Goal: Information Seeking & Learning: Learn about a topic

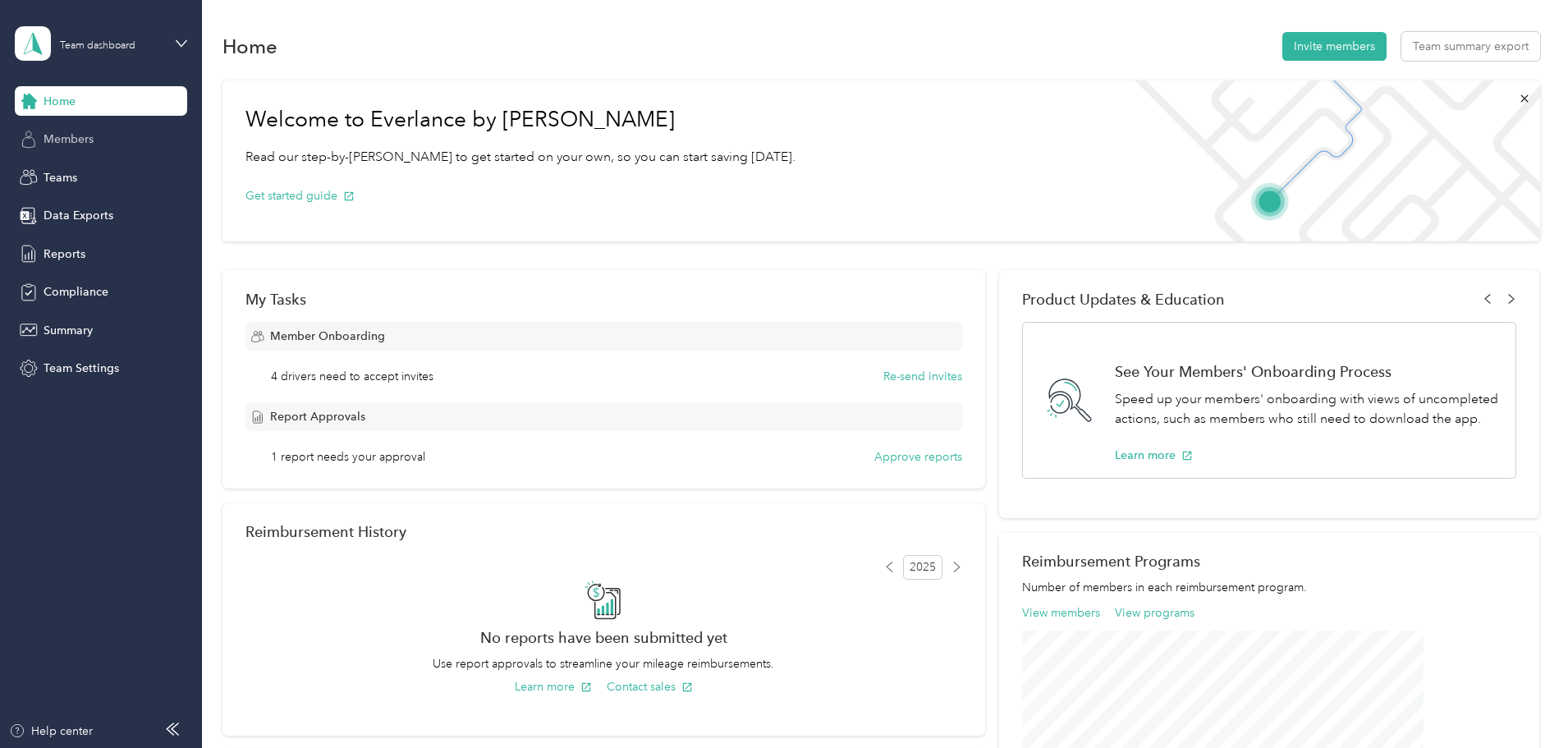
click at [104, 132] on div "Members" at bounding box center [101, 139] width 173 height 29
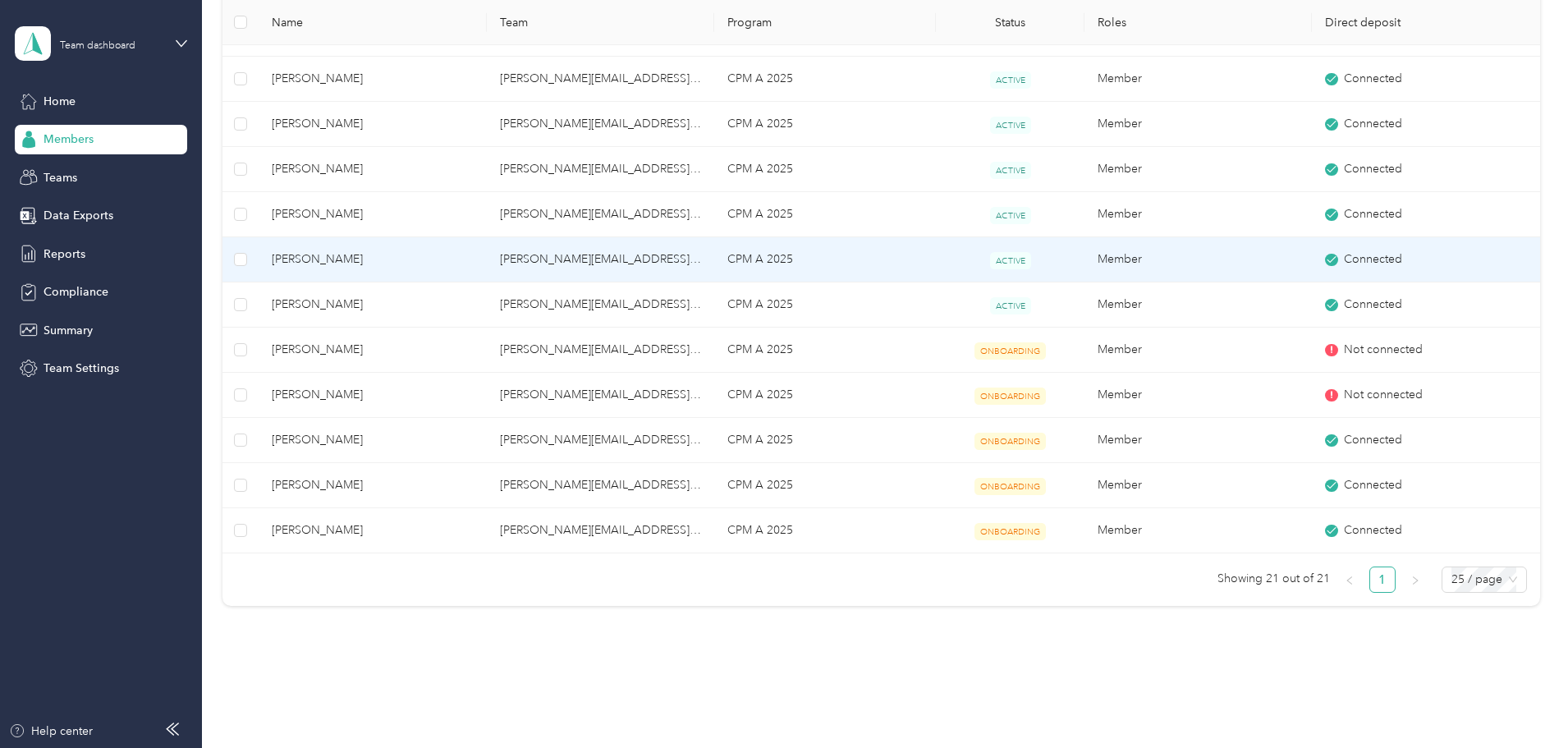
scroll to position [701, 0]
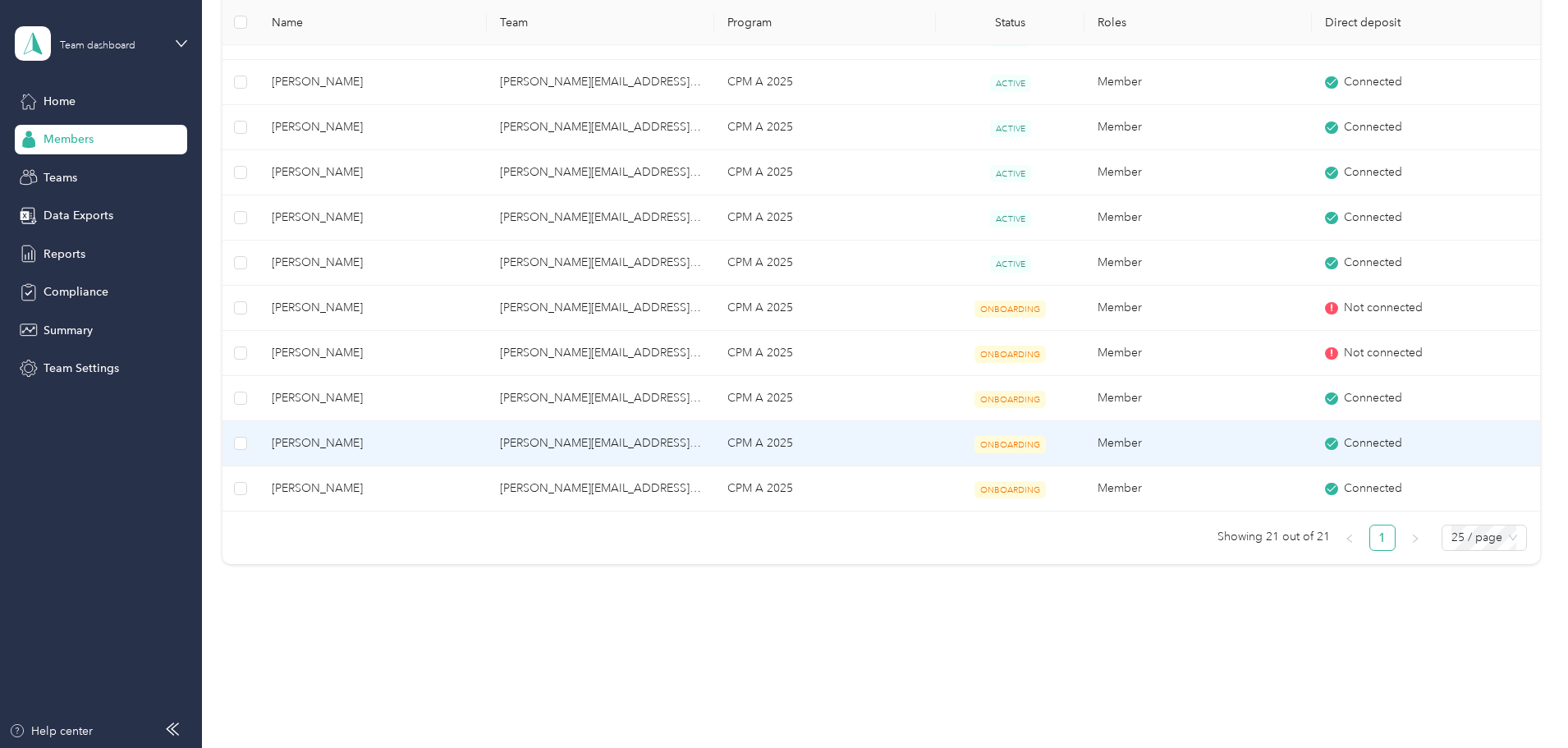
click at [421, 441] on span "[PERSON_NAME]" at bounding box center [373, 443] width 201 height 18
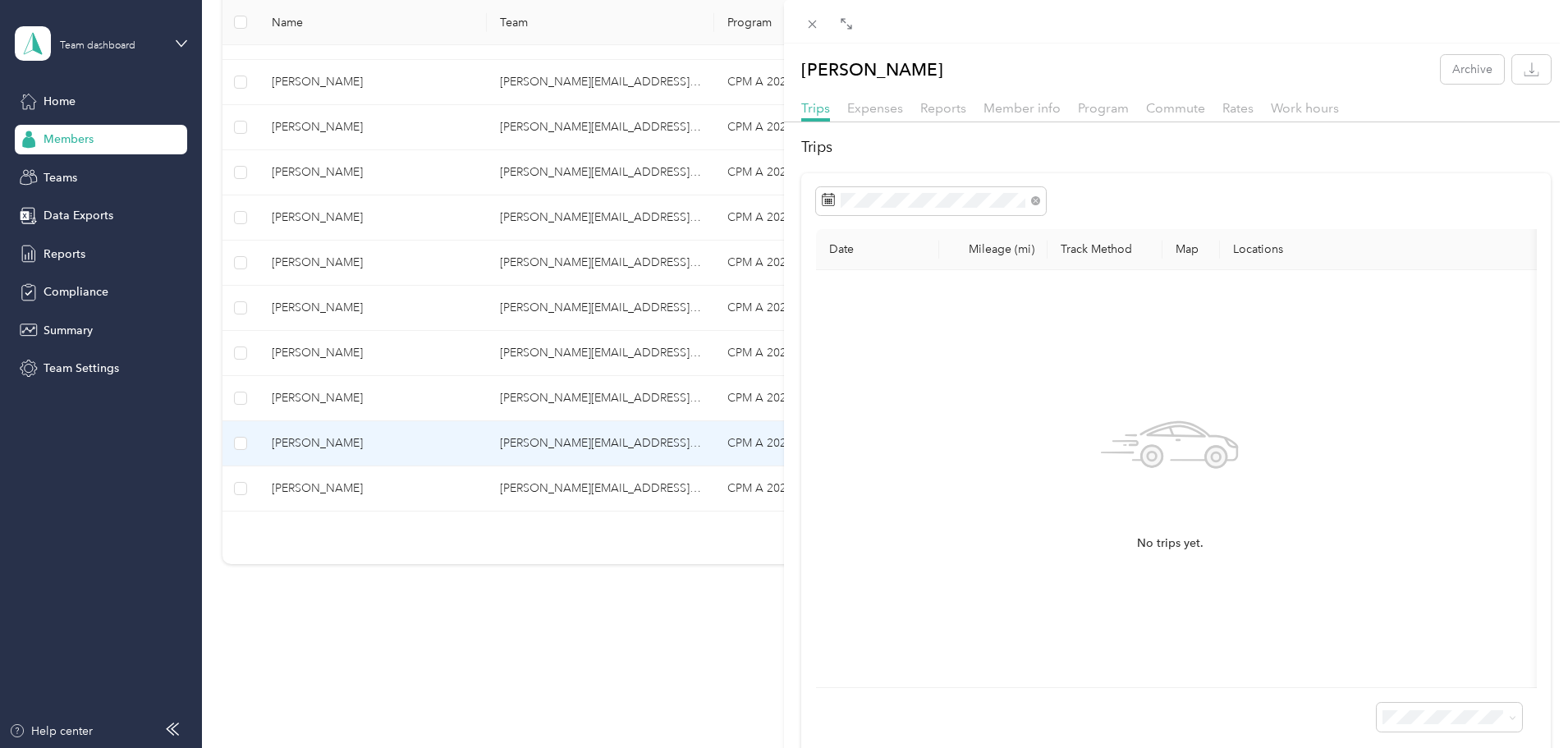
drag, startPoint x: 808, startPoint y: 18, endPoint x: 420, endPoint y: 102, distance: 397.0
click at [806, 18] on icon at bounding box center [813, 24] width 14 height 14
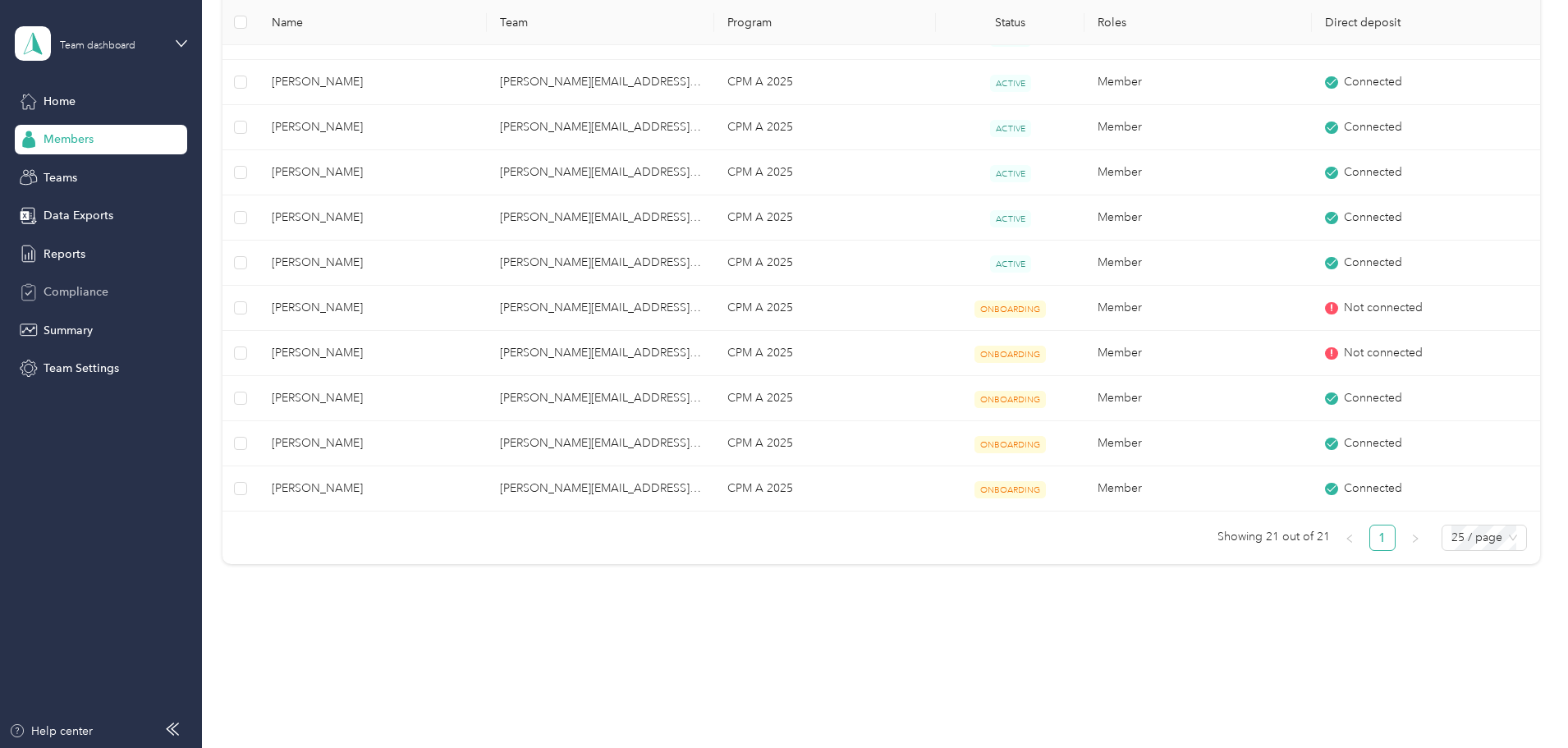
click at [111, 285] on div "Compliance" at bounding box center [101, 292] width 173 height 29
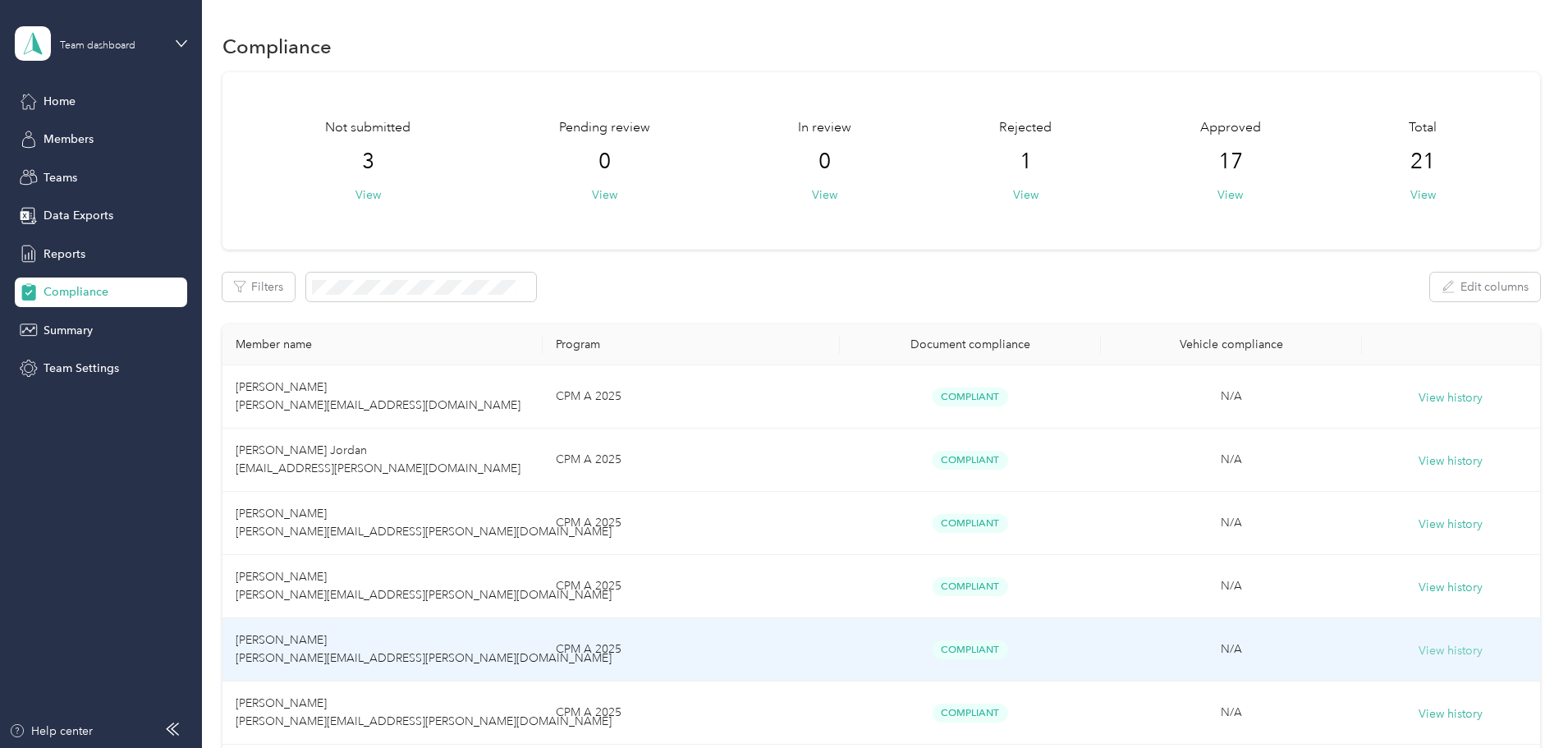
click at [1419, 647] on button "View history" at bounding box center [1451, 651] width 64 height 18
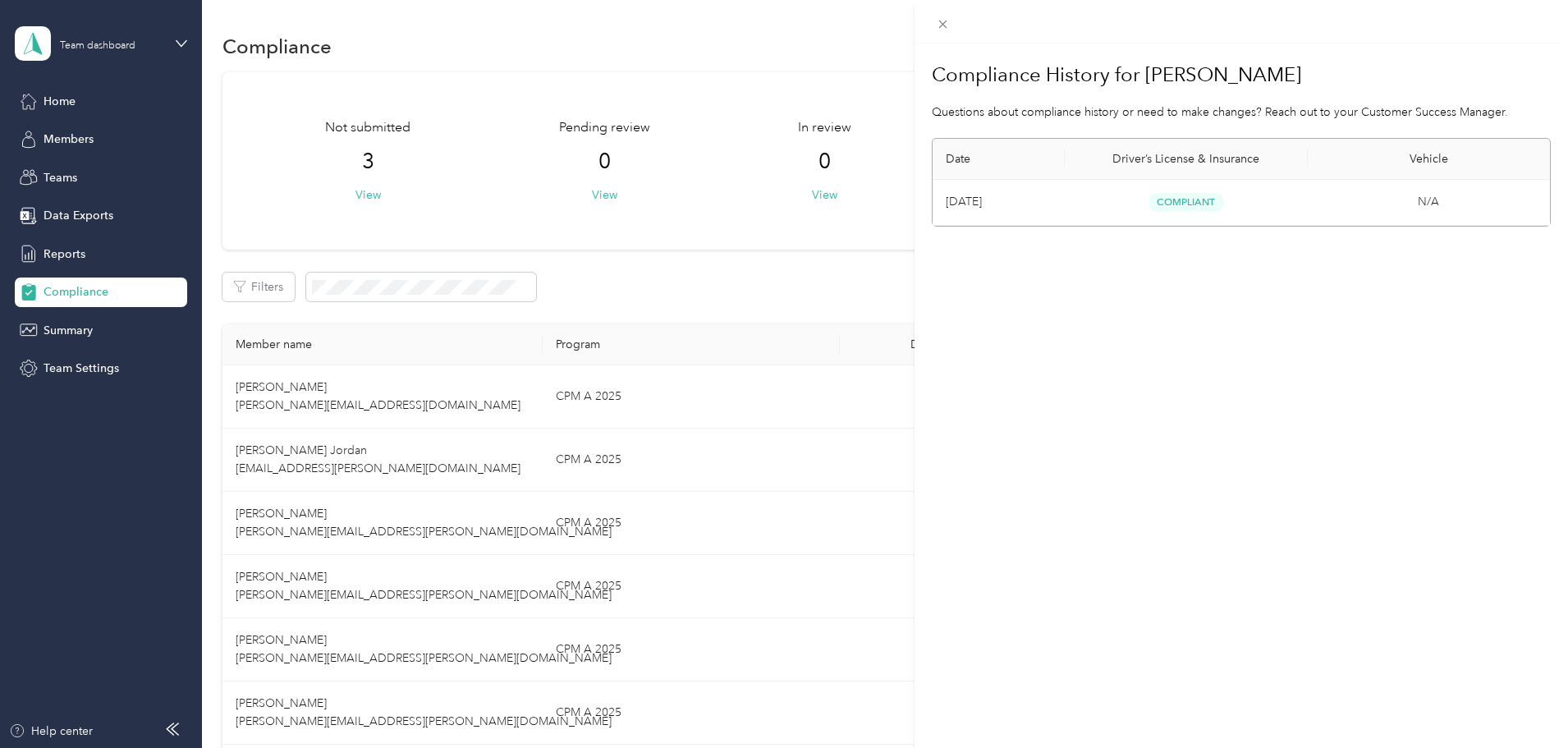
click at [551, 94] on div "Compliance History for [PERSON_NAME] Questions about compliance history or need…" at bounding box center [784, 374] width 1568 height 748
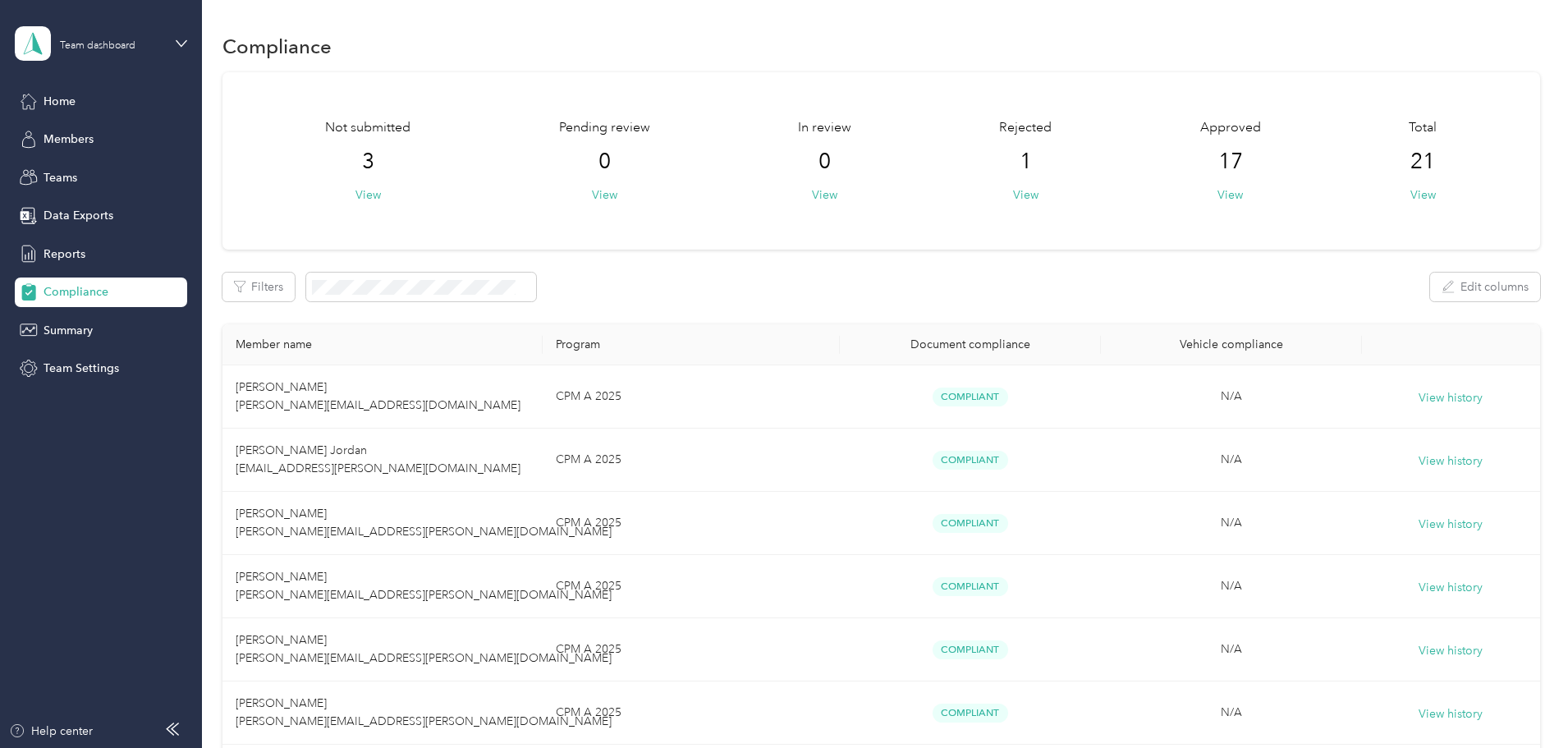
click at [857, 45] on div "Compliance" at bounding box center [881, 45] width 1318 height 35
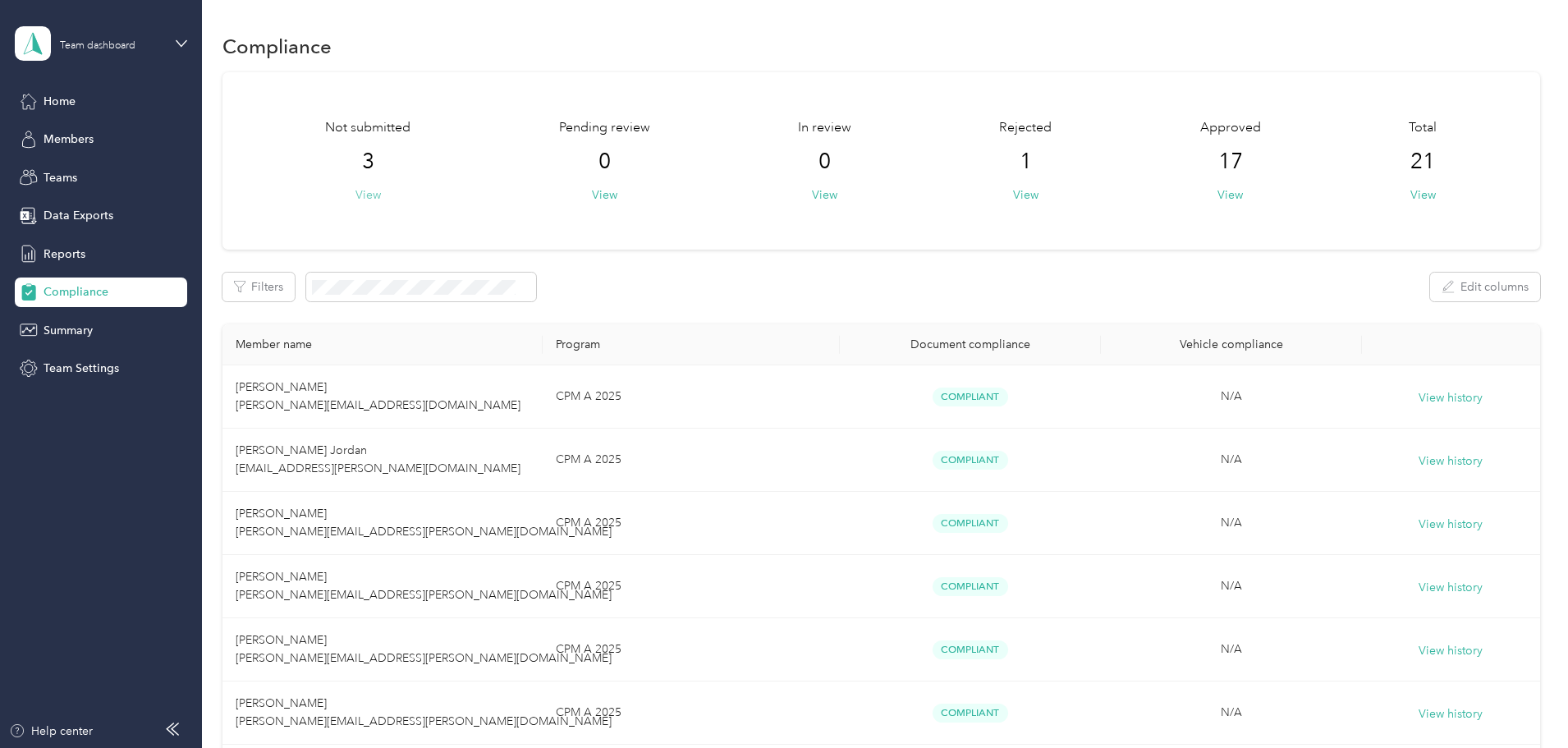
click at [381, 192] on button "View" at bounding box center [368, 195] width 26 height 17
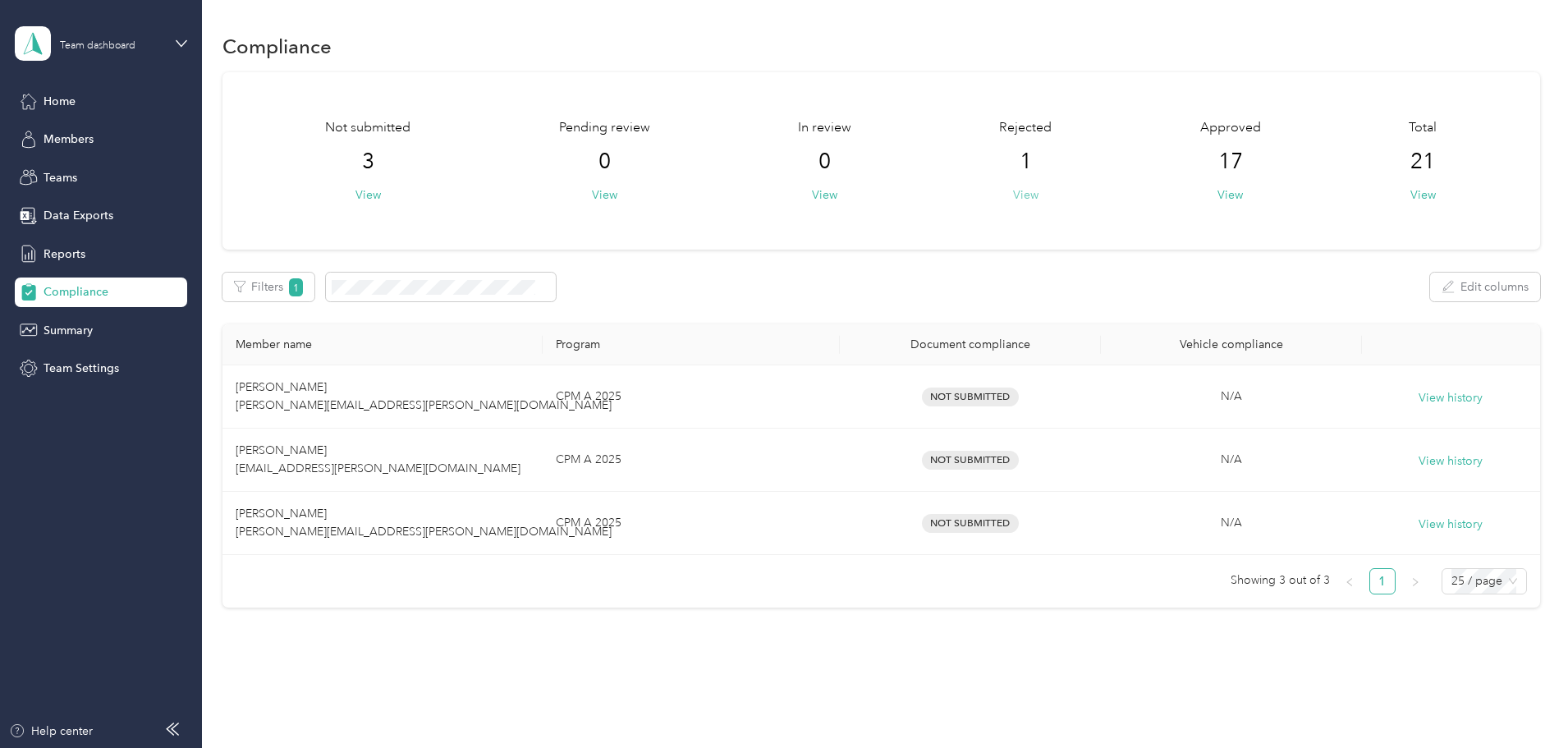
click at [1013, 193] on button "View" at bounding box center [1025, 195] width 26 height 17
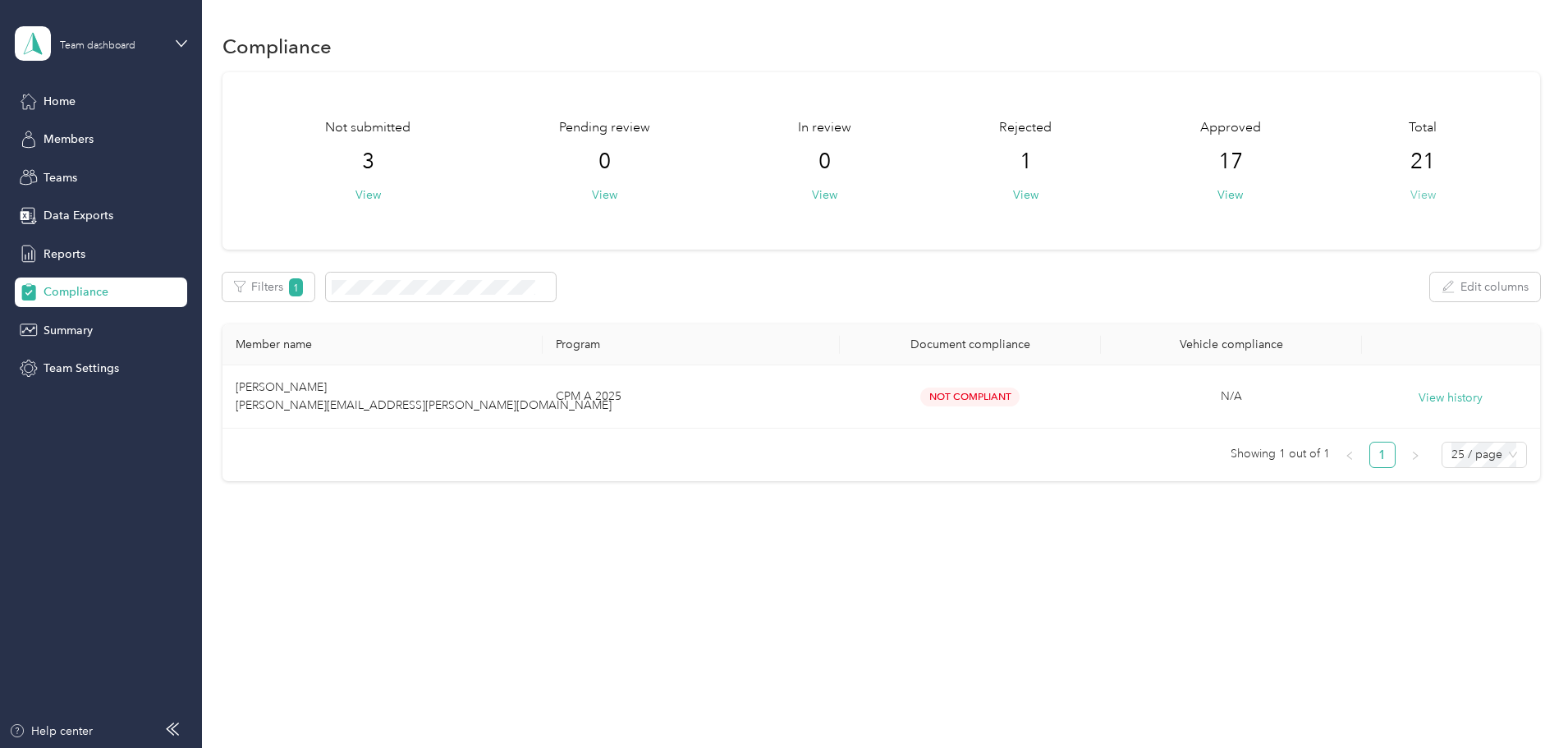
click at [1411, 192] on button "View" at bounding box center [1423, 195] width 26 height 17
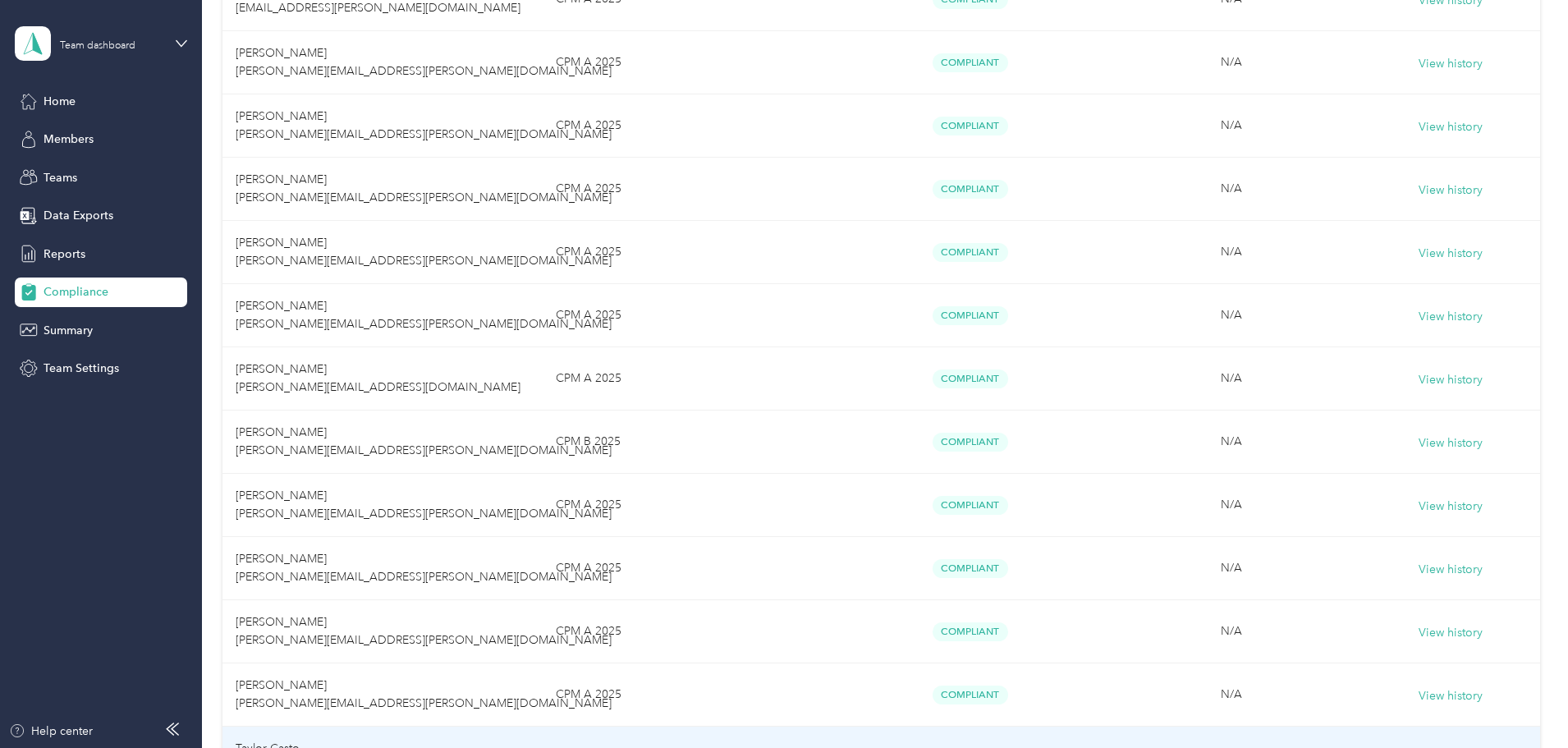
scroll to position [411, 0]
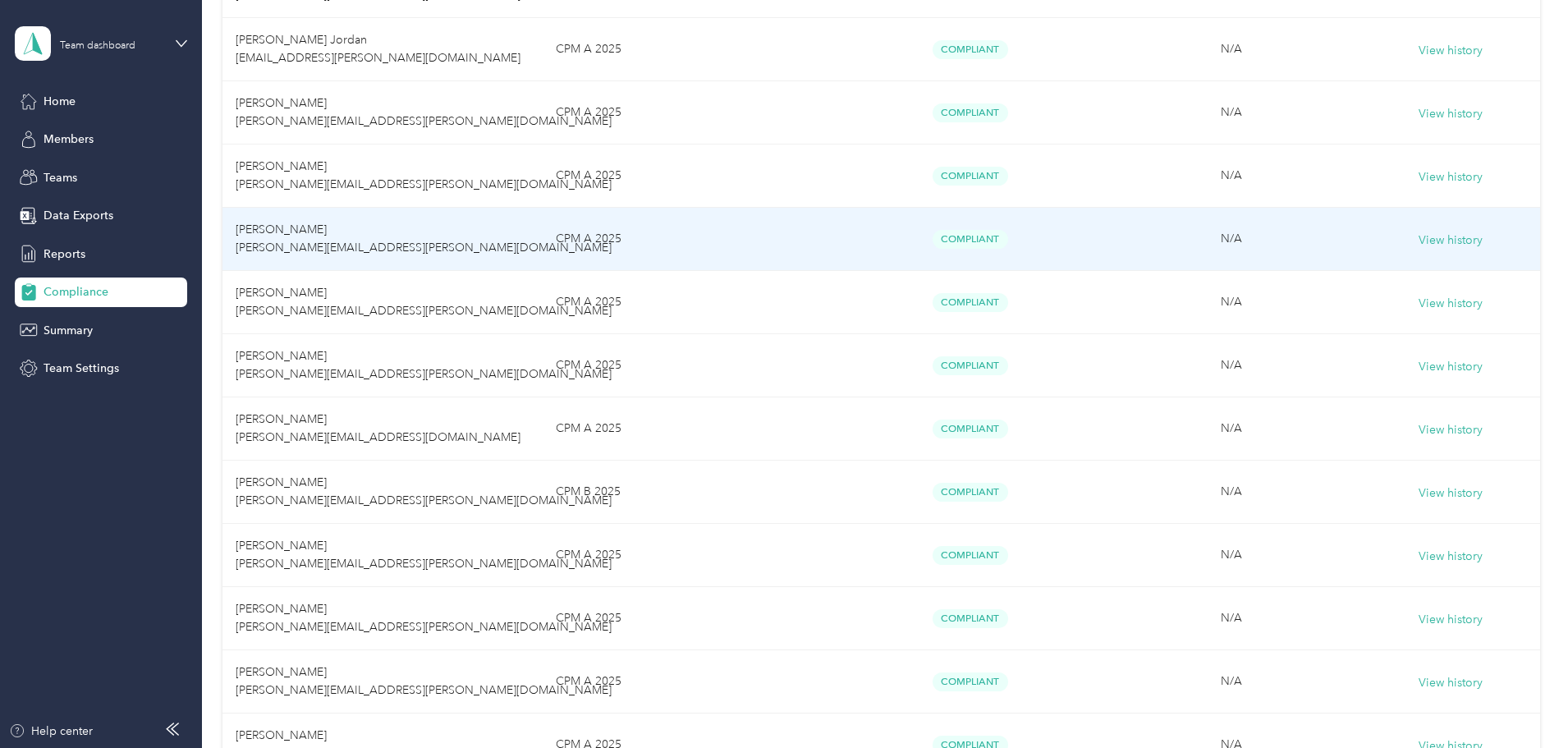
click at [393, 231] on span "[PERSON_NAME] [PERSON_NAME][EMAIL_ADDRESS][PERSON_NAME][DOMAIN_NAME]" at bounding box center [423, 238] width 376 height 32
click at [1419, 240] on button "View history" at bounding box center [1451, 240] width 64 height 18
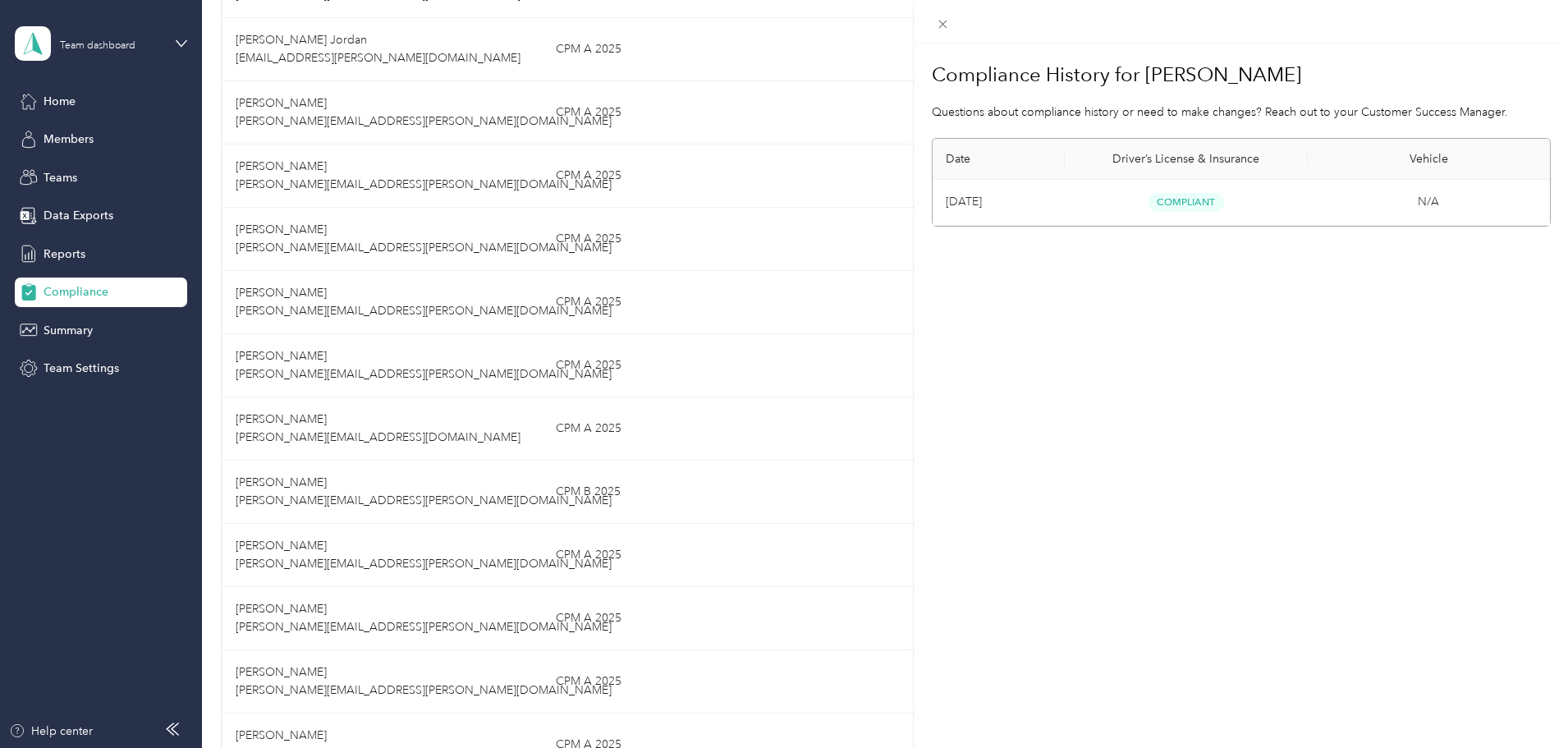
drag, startPoint x: 1186, startPoint y: 293, endPoint x: 1173, endPoint y: 252, distance: 43.0
click at [1186, 292] on div "Compliance History for [PERSON_NAME] Questions about compliance history or need…" at bounding box center [1242, 417] width 654 height 748
click at [947, 22] on icon at bounding box center [944, 24] width 14 height 14
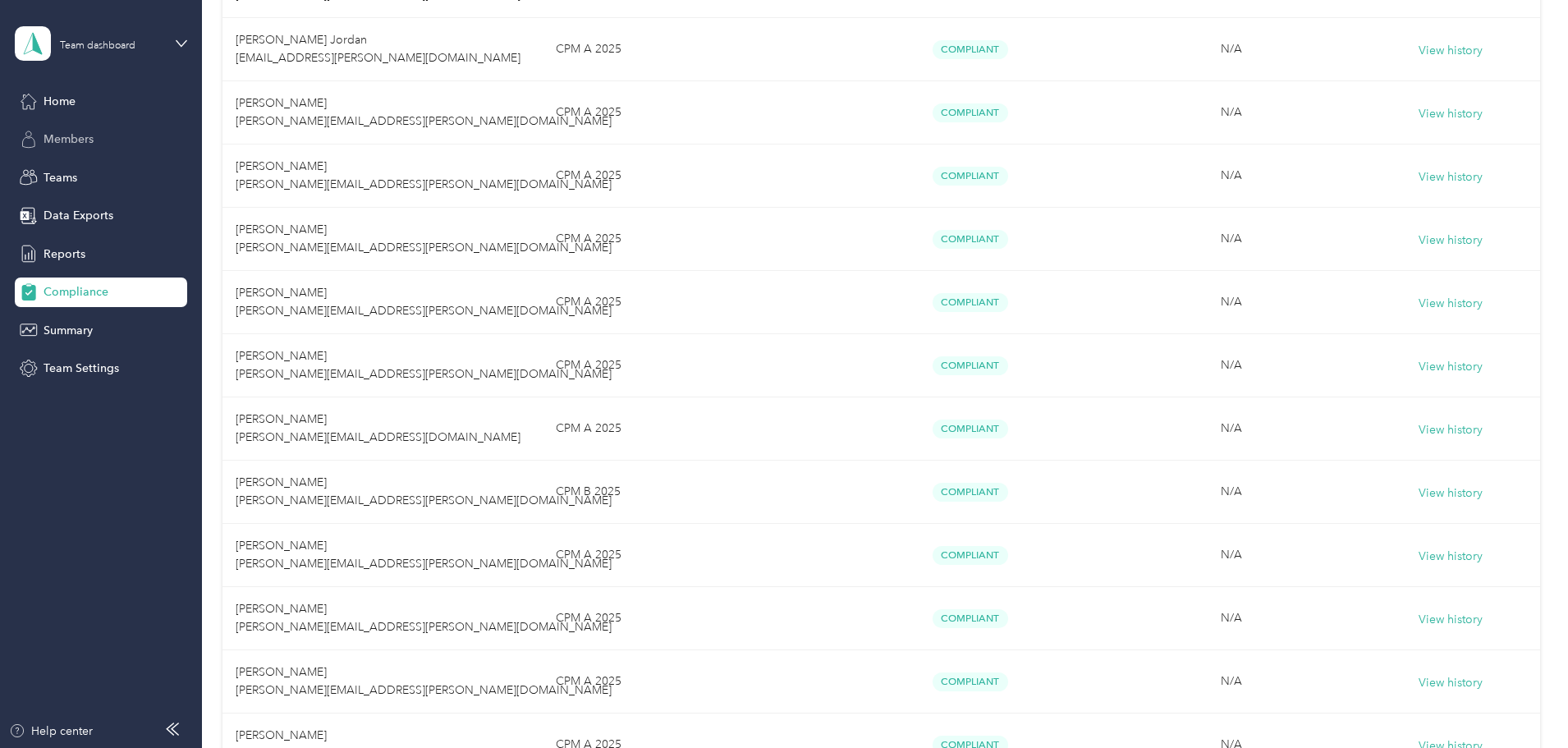
click at [105, 129] on div "Members" at bounding box center [101, 139] width 173 height 29
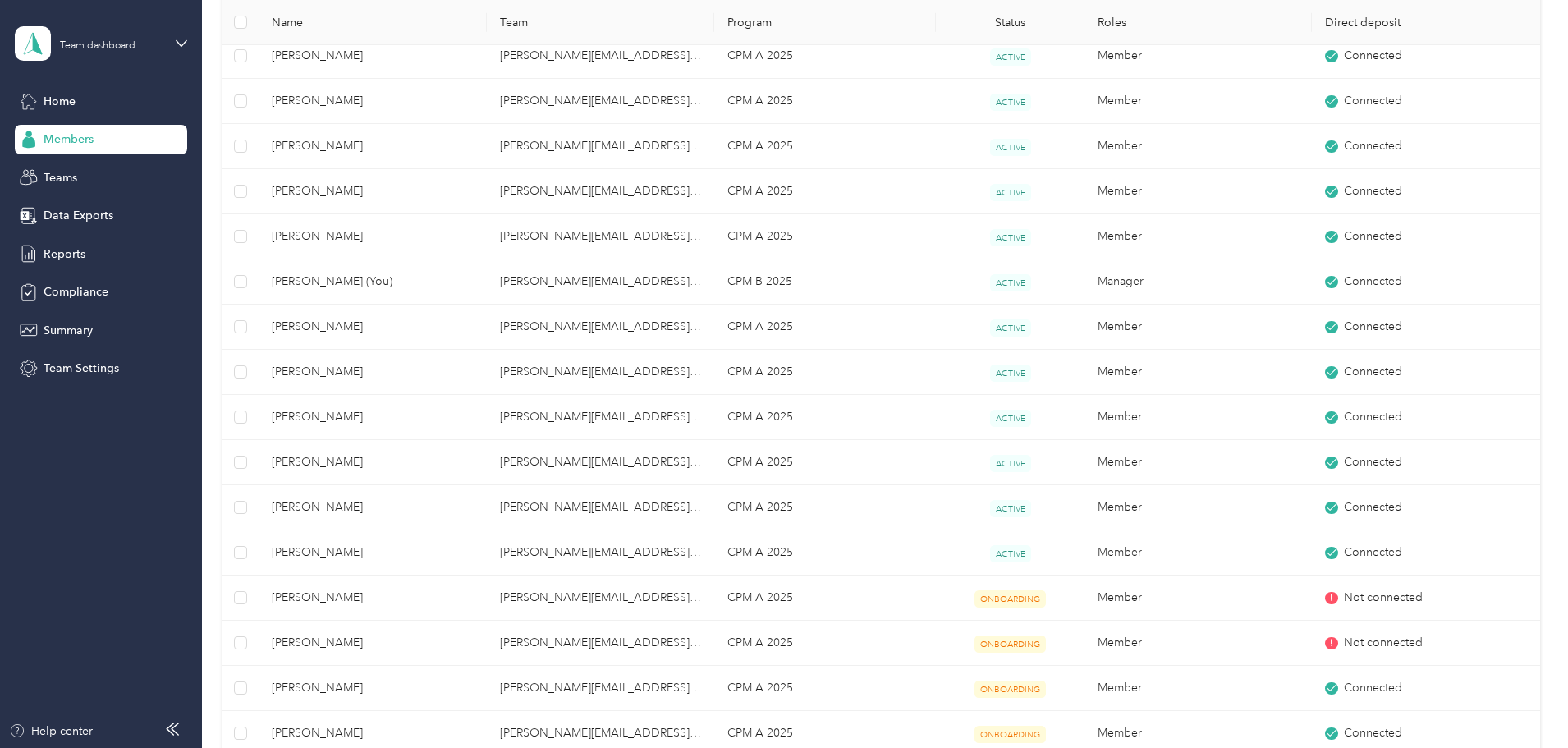
scroll to position [575, 0]
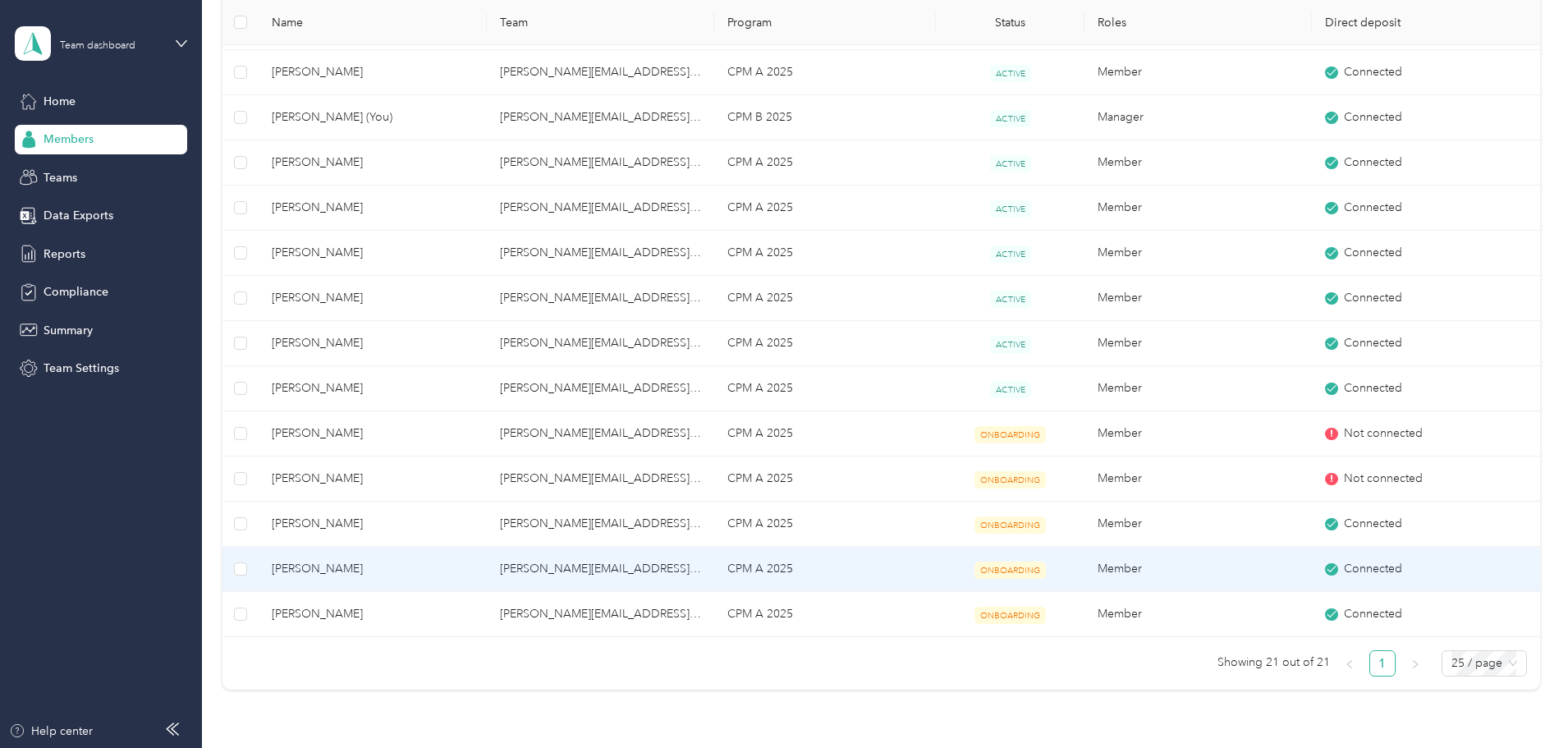
click at [425, 569] on span "[PERSON_NAME]" at bounding box center [373, 569] width 201 height 18
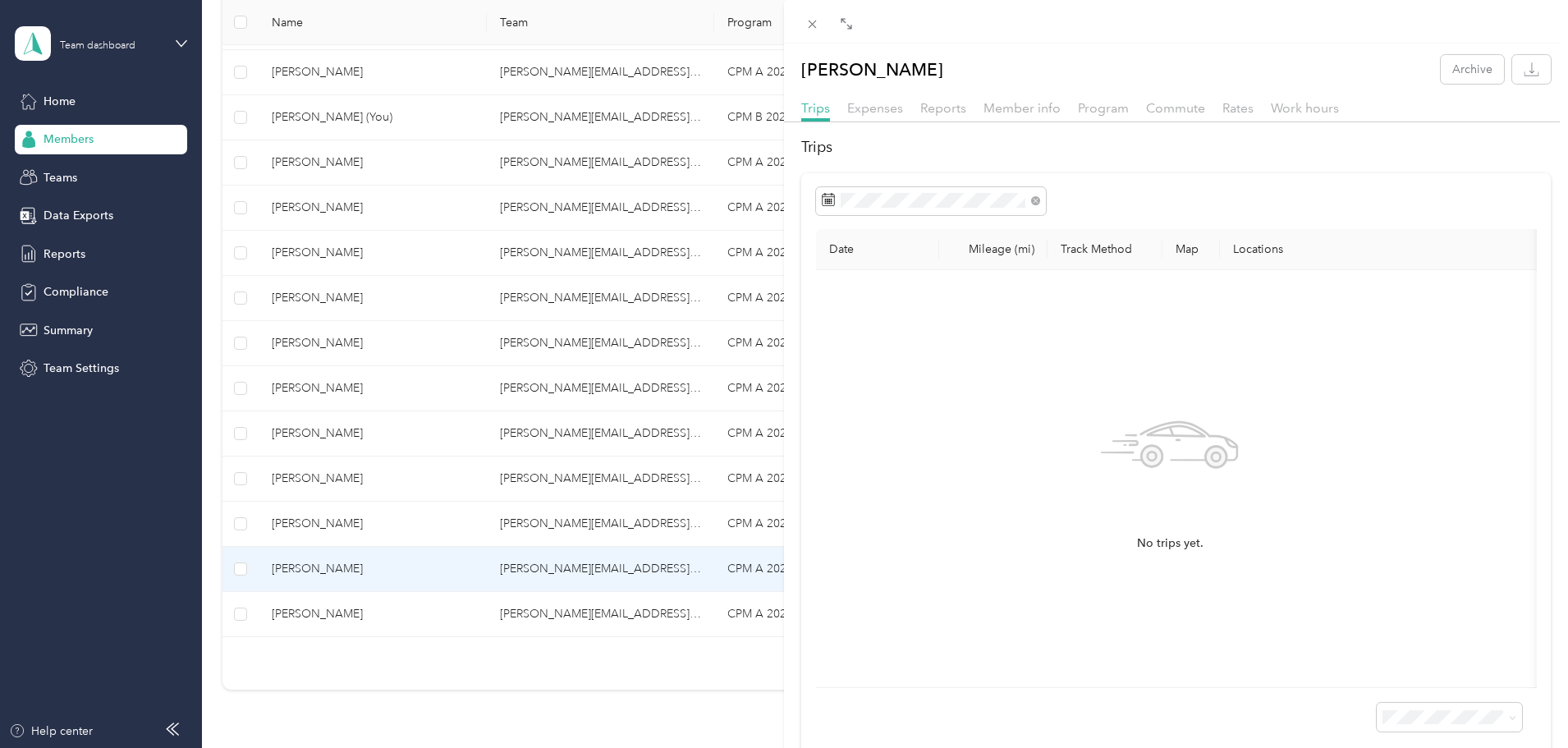
click at [1010, 399] on div "No trips yet." at bounding box center [1170, 479] width 682 height 390
click at [863, 108] on span "Expenses" at bounding box center [875, 109] width 56 height 16
click at [948, 109] on span "Reports" at bounding box center [944, 109] width 46 height 16
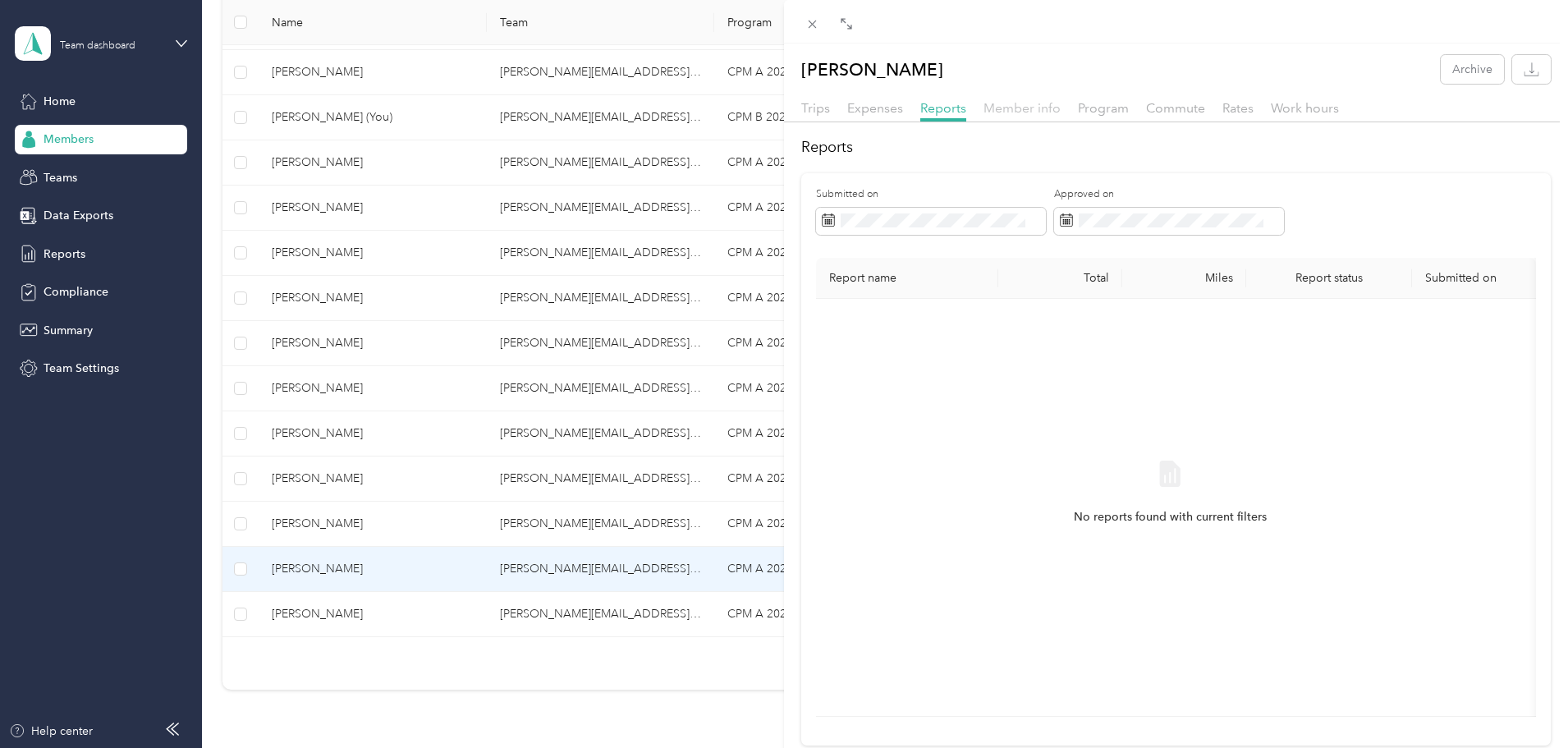
click at [1030, 106] on span "Member info" at bounding box center [1022, 109] width 77 height 16
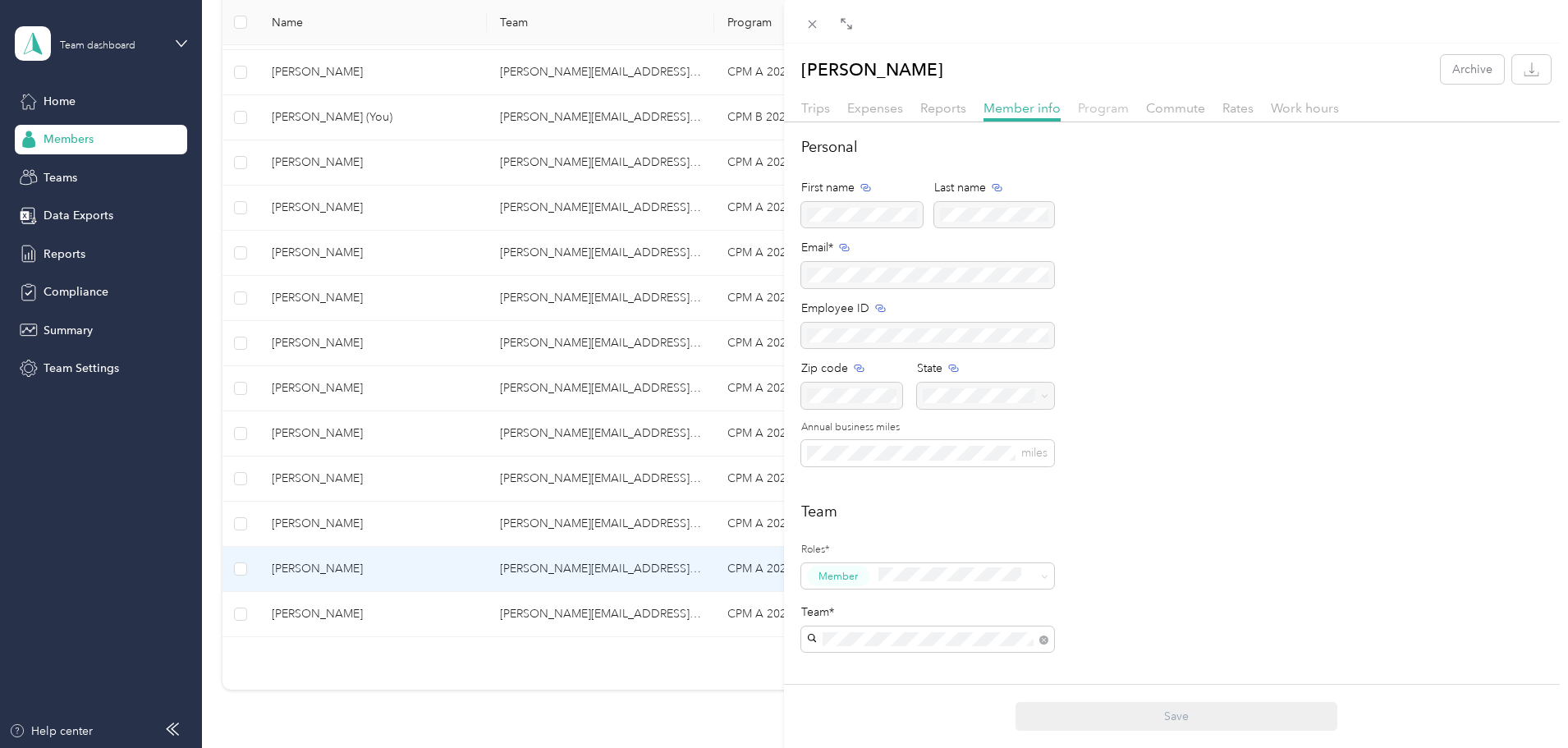
click at [1094, 106] on span "Program" at bounding box center [1103, 109] width 51 height 16
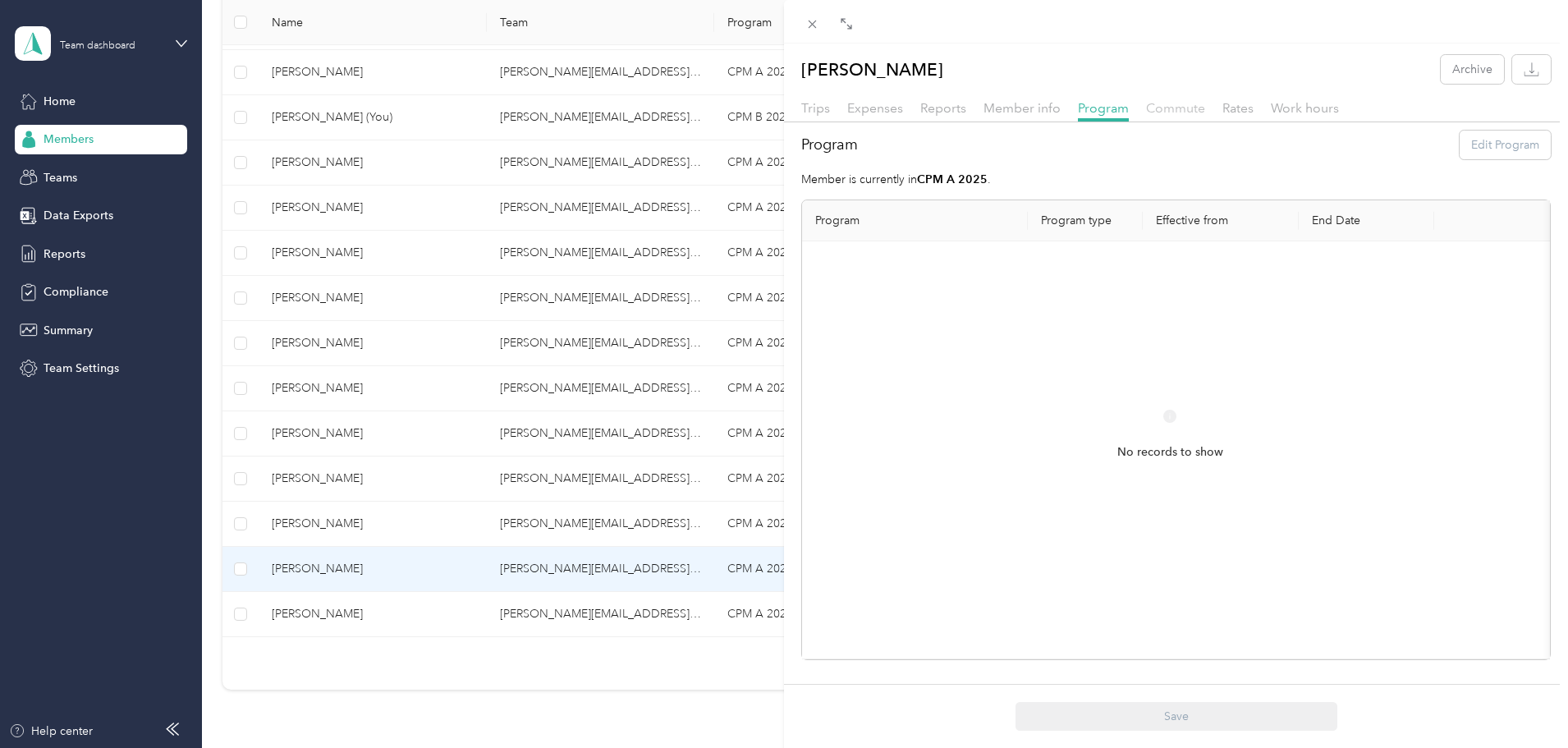
click at [1163, 107] on span "Commute" at bounding box center [1176, 109] width 59 height 16
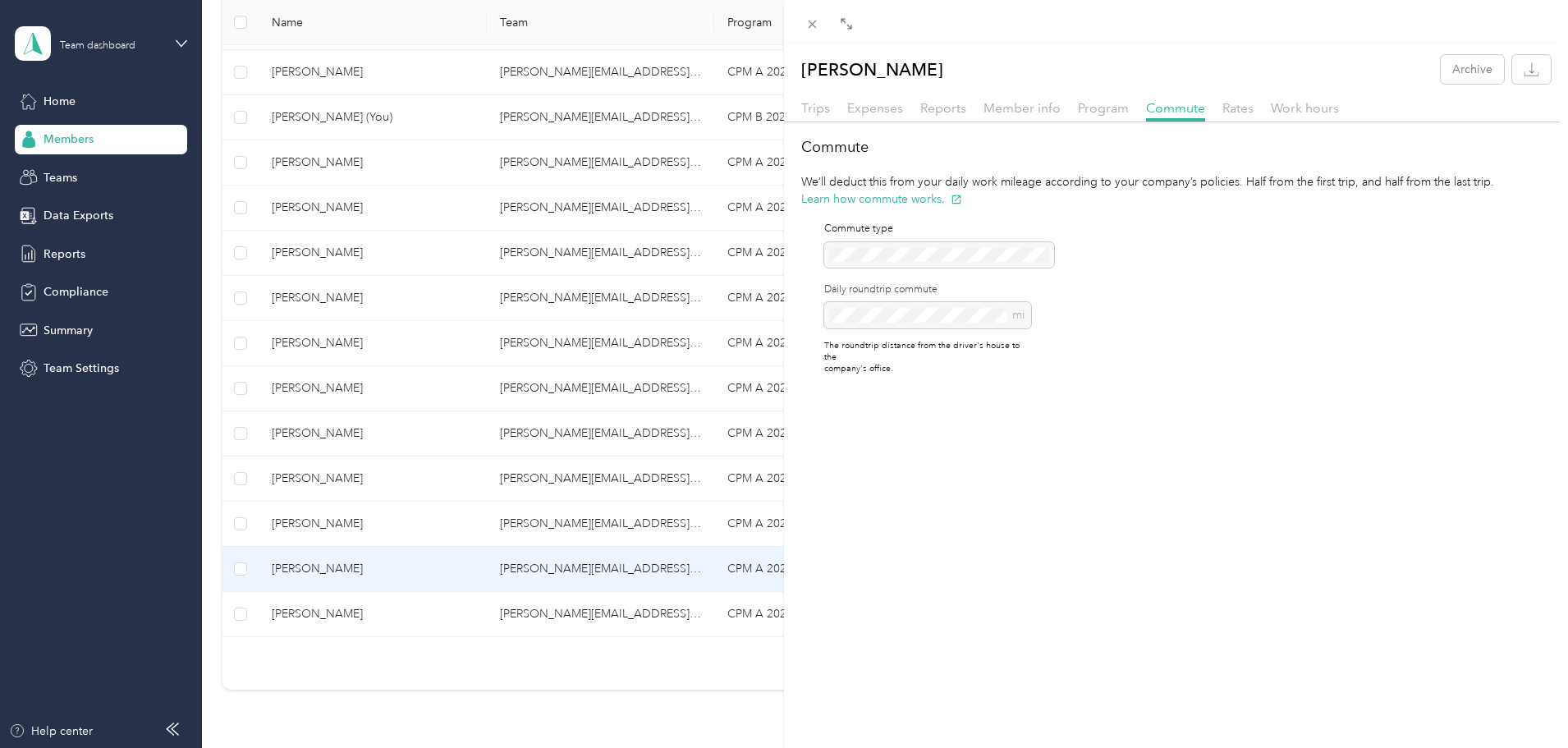
click at [1188, 73] on div "[PERSON_NAME] Archive" at bounding box center [1177, 69] width 784 height 28
drag, startPoint x: 1225, startPoint y: 262, endPoint x: 1238, endPoint y: 188, distance: 75.1
click at [1226, 254] on div "Commute We’ll deduct this from your daily work mileage according to your compan…" at bounding box center [1177, 261] width 784 height 252
click at [1232, 103] on span "Rates" at bounding box center [1238, 109] width 31 height 16
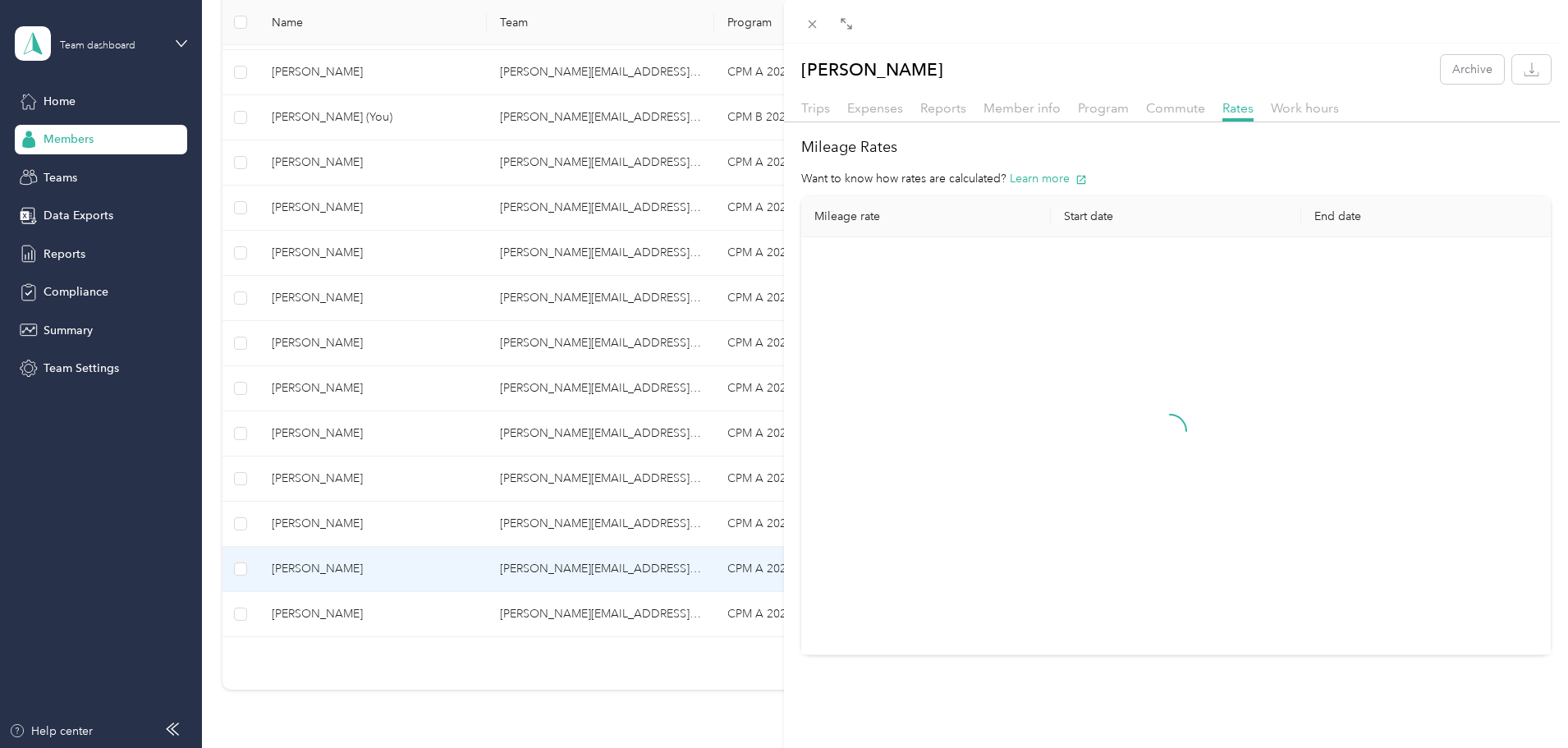
click at [1230, 61] on div "[PERSON_NAME] Archive" at bounding box center [1177, 69] width 784 height 28
click at [266, 100] on div "[PERSON_NAME] Archive Trips Expenses Reports Member info Program Commute Rates …" at bounding box center [784, 374] width 1568 height 748
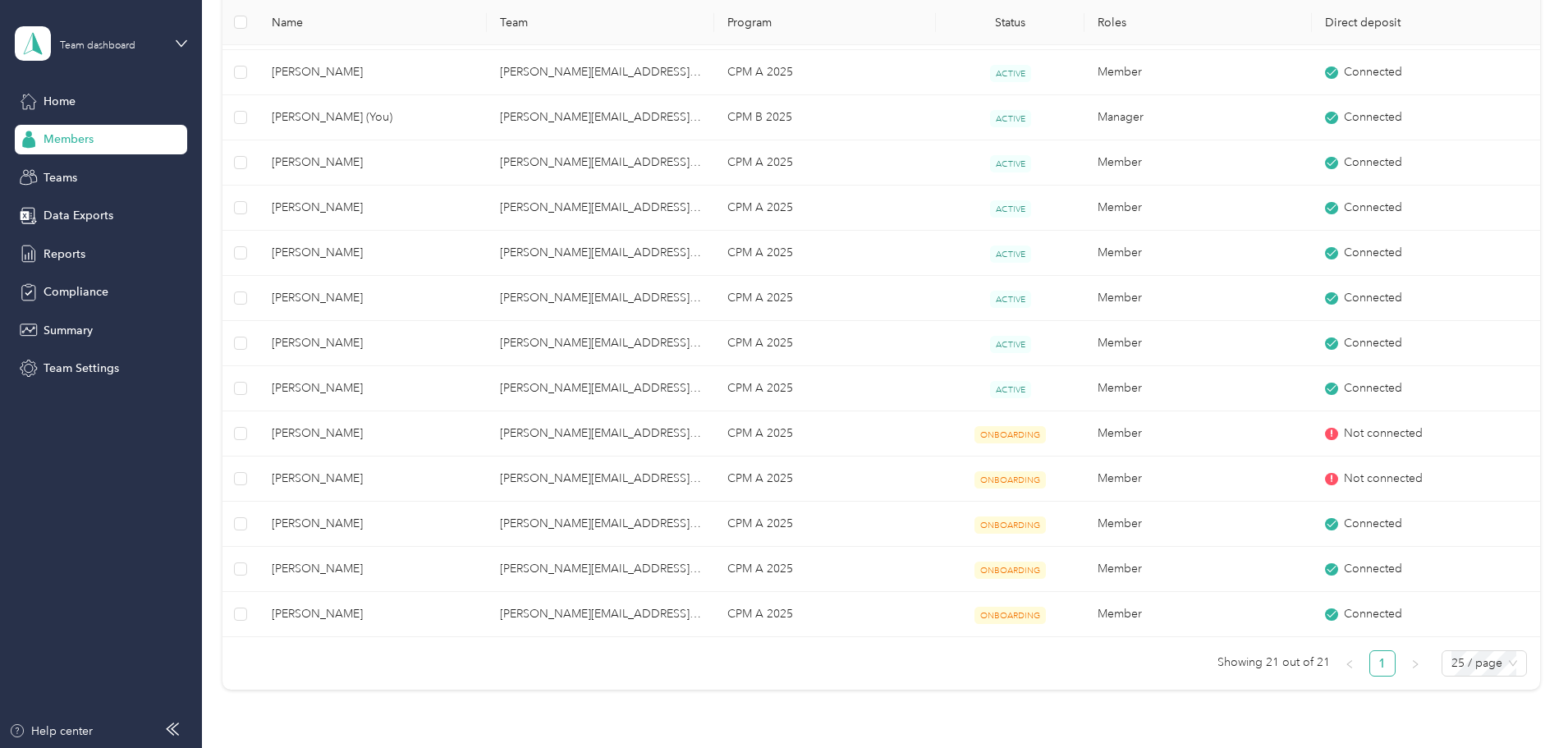
click at [813, 21] on th "Program" at bounding box center [824, 22] width 221 height 45
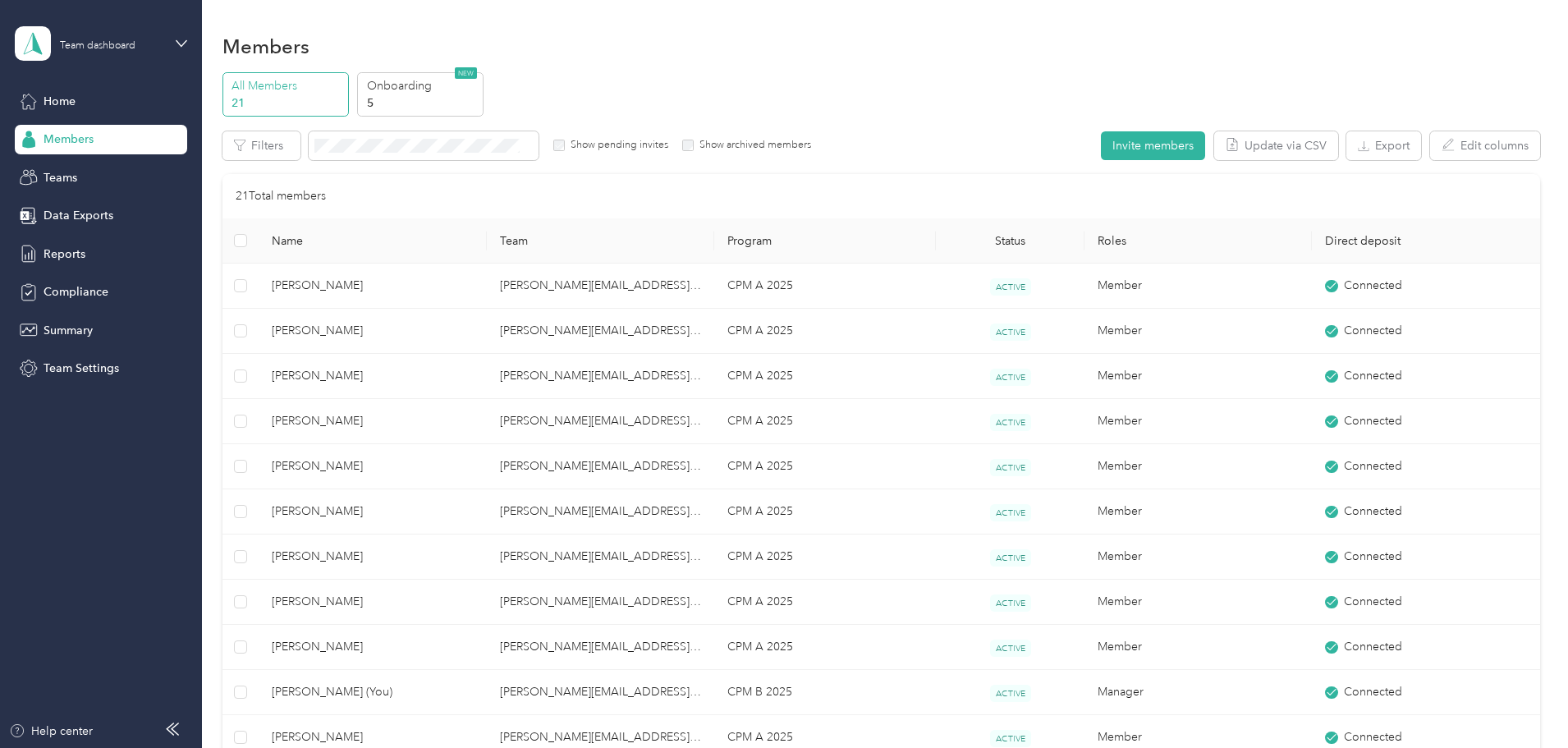
click at [889, 58] on div "Members" at bounding box center [881, 45] width 1318 height 35
